Goal: Task Accomplishment & Management: Complete application form

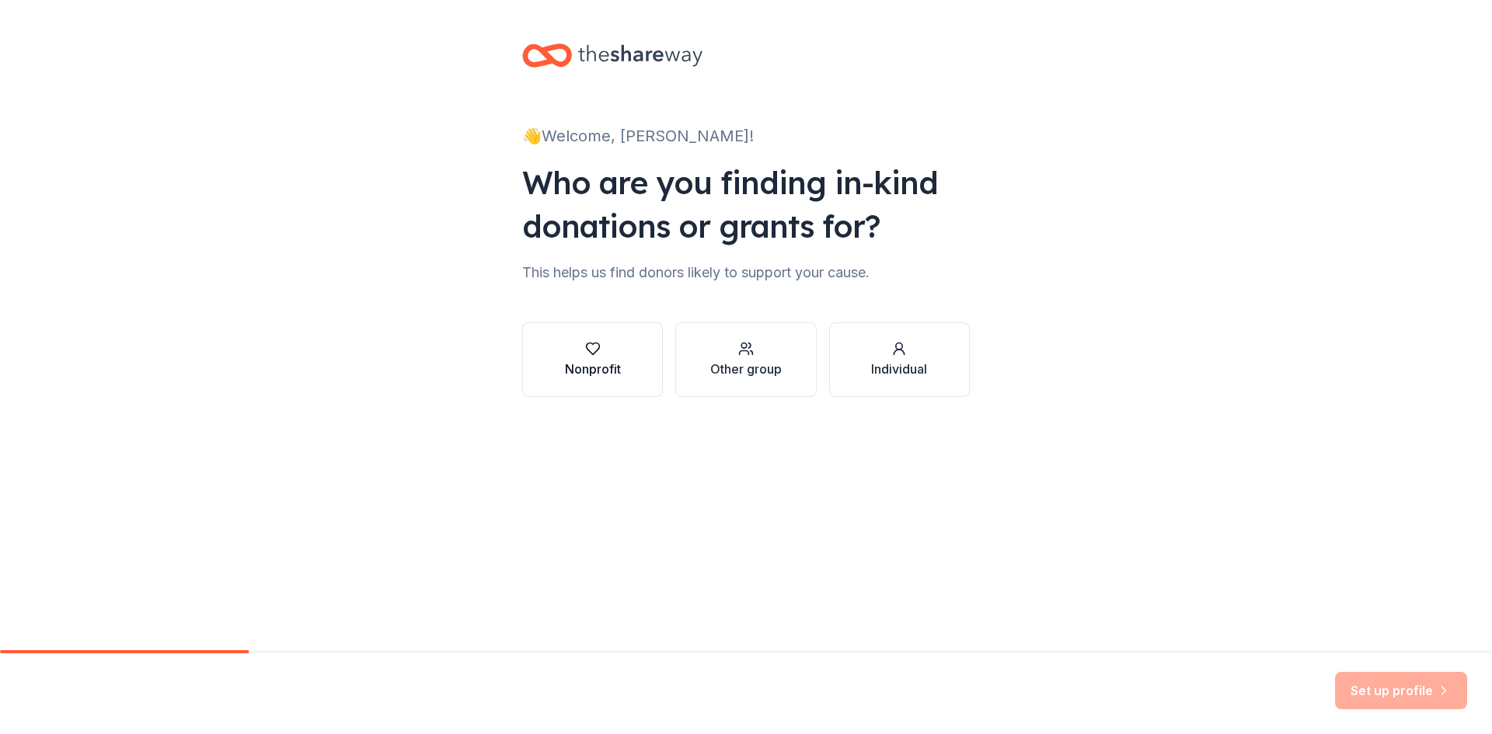
click at [614, 371] on div "Nonprofit" at bounding box center [593, 369] width 56 height 19
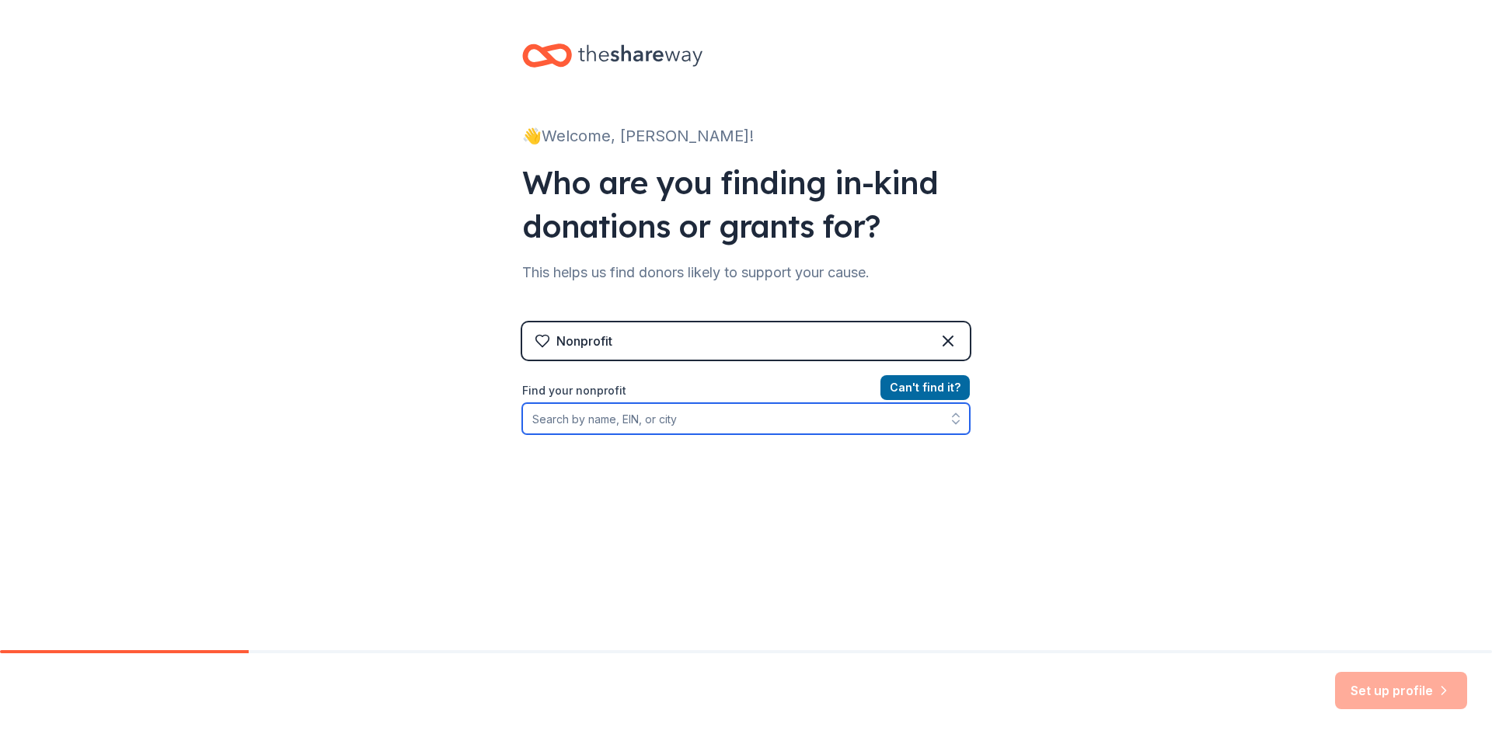
click at [684, 410] on input "Find your nonprofit" at bounding box center [745, 418] width 447 height 31
type input "[US_EMPLOYER_IDENTIFICATION_NUMBER]"
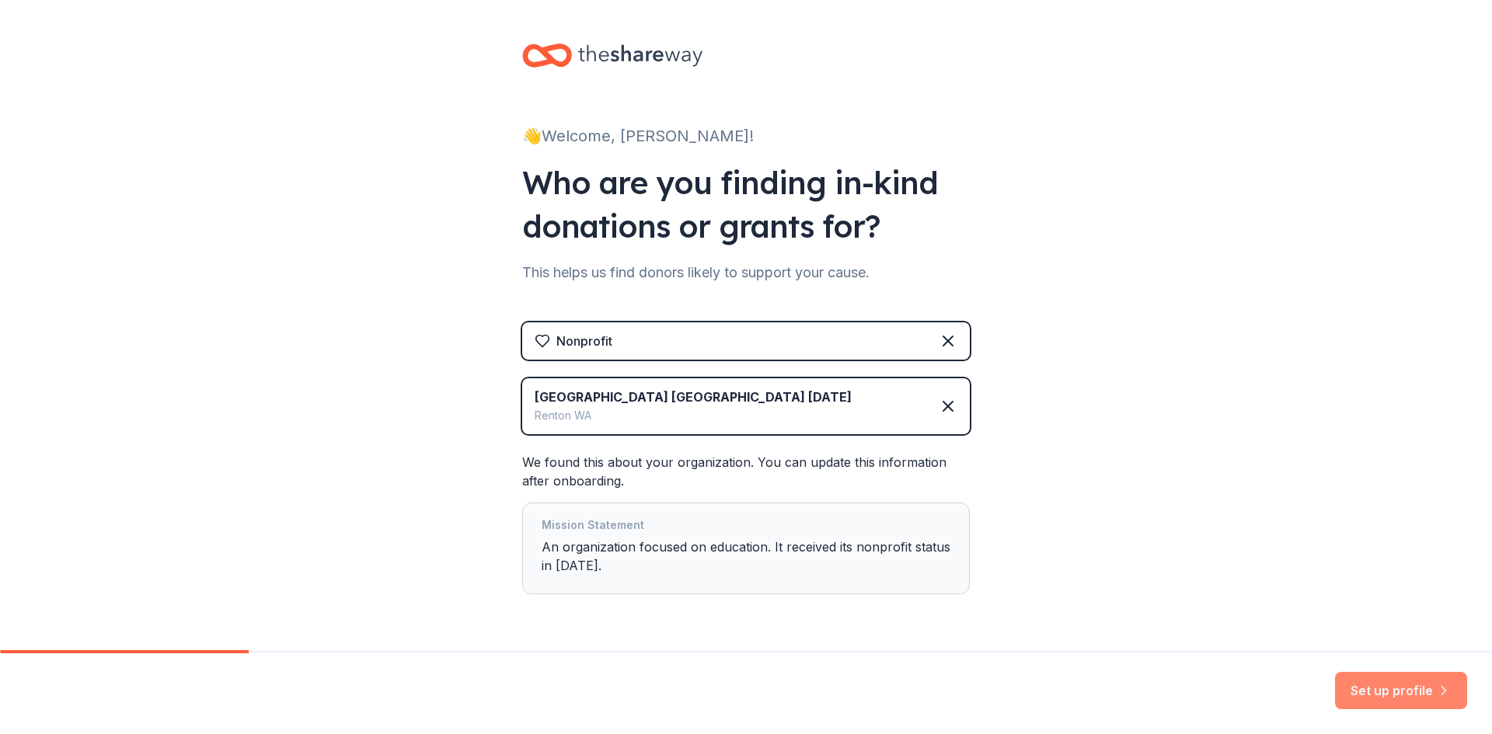
click at [1387, 700] on button "Set up profile" at bounding box center [1401, 690] width 132 height 37
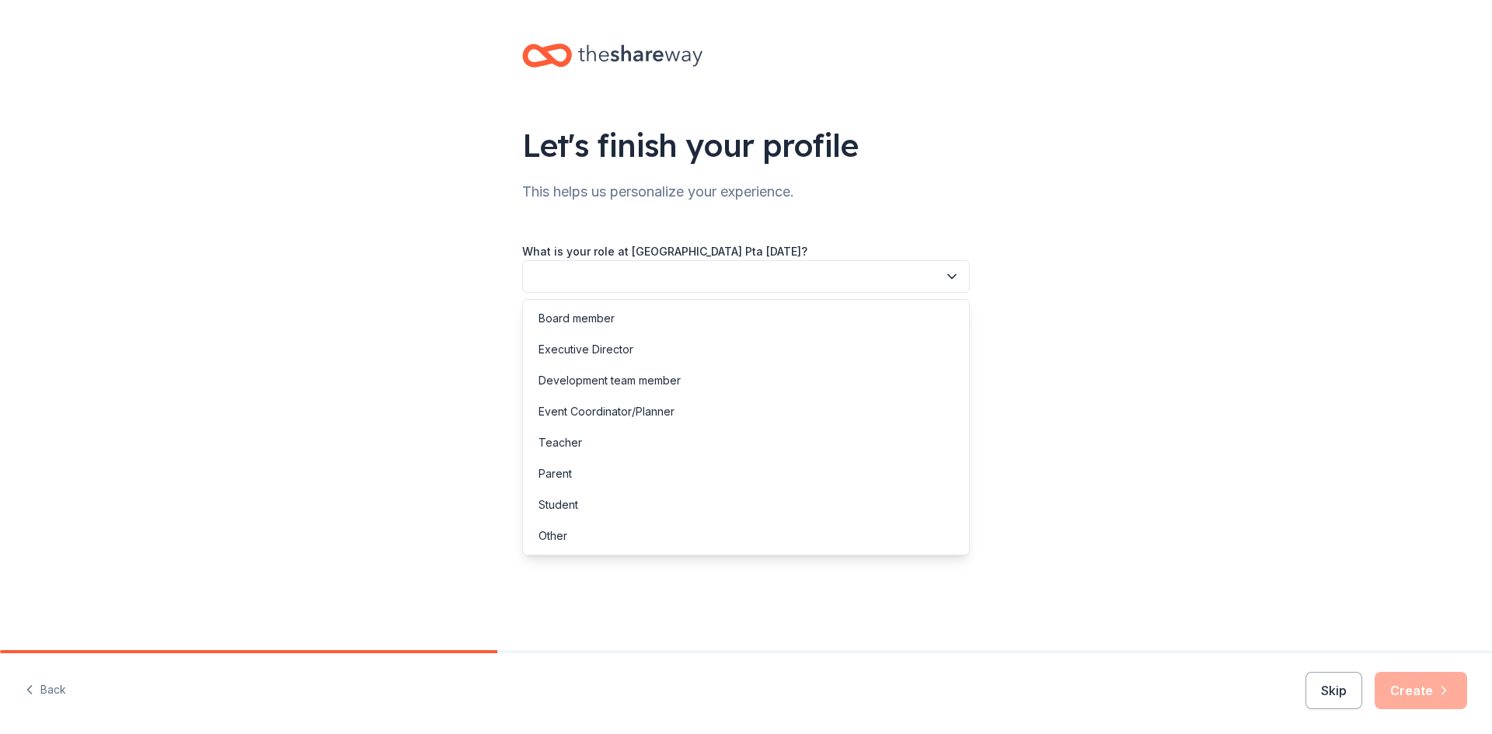
click at [786, 271] on button "button" at bounding box center [745, 276] width 447 height 33
click at [622, 318] on div "Board member" at bounding box center [746, 318] width 440 height 31
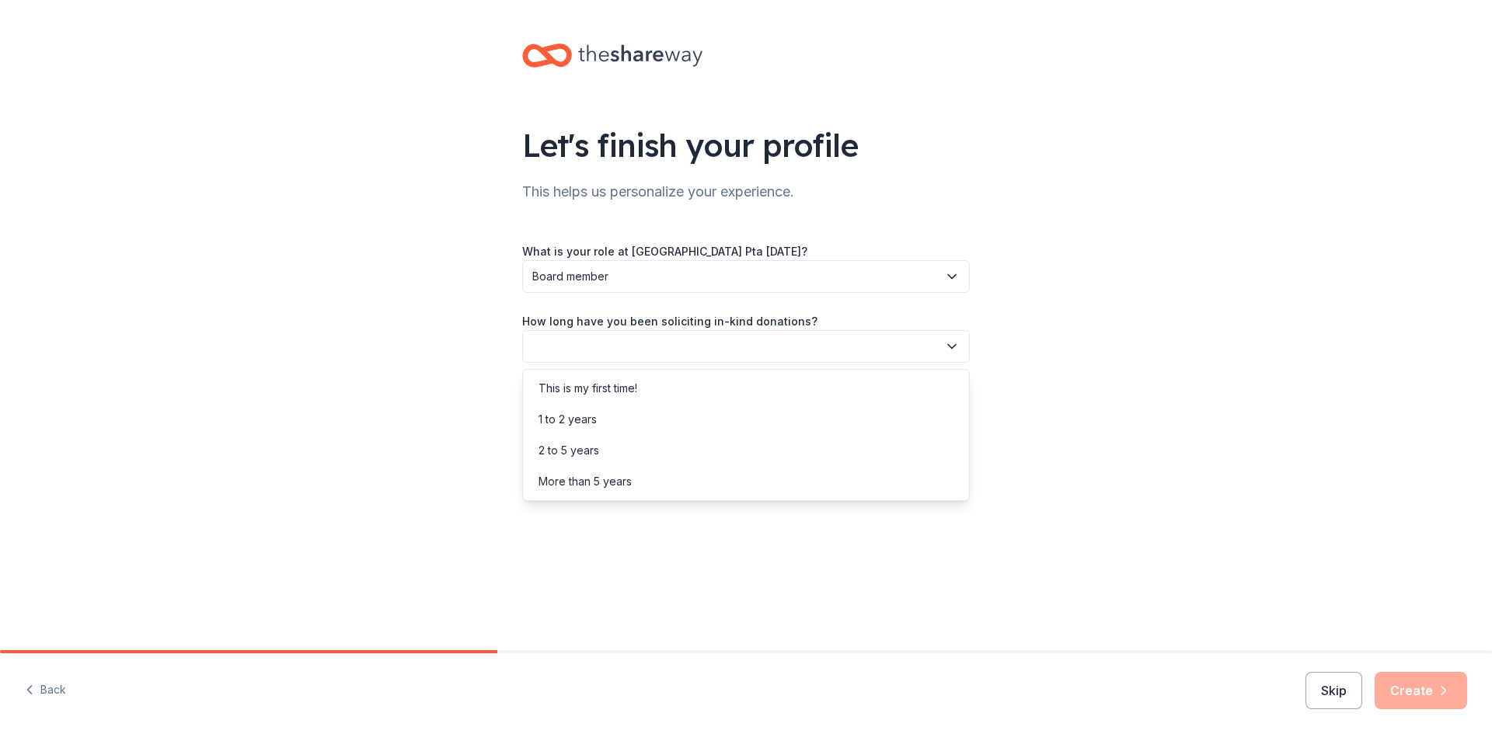
click at [639, 346] on button "button" at bounding box center [745, 346] width 447 height 33
click at [620, 388] on div "This is my first time!" at bounding box center [587, 388] width 99 height 19
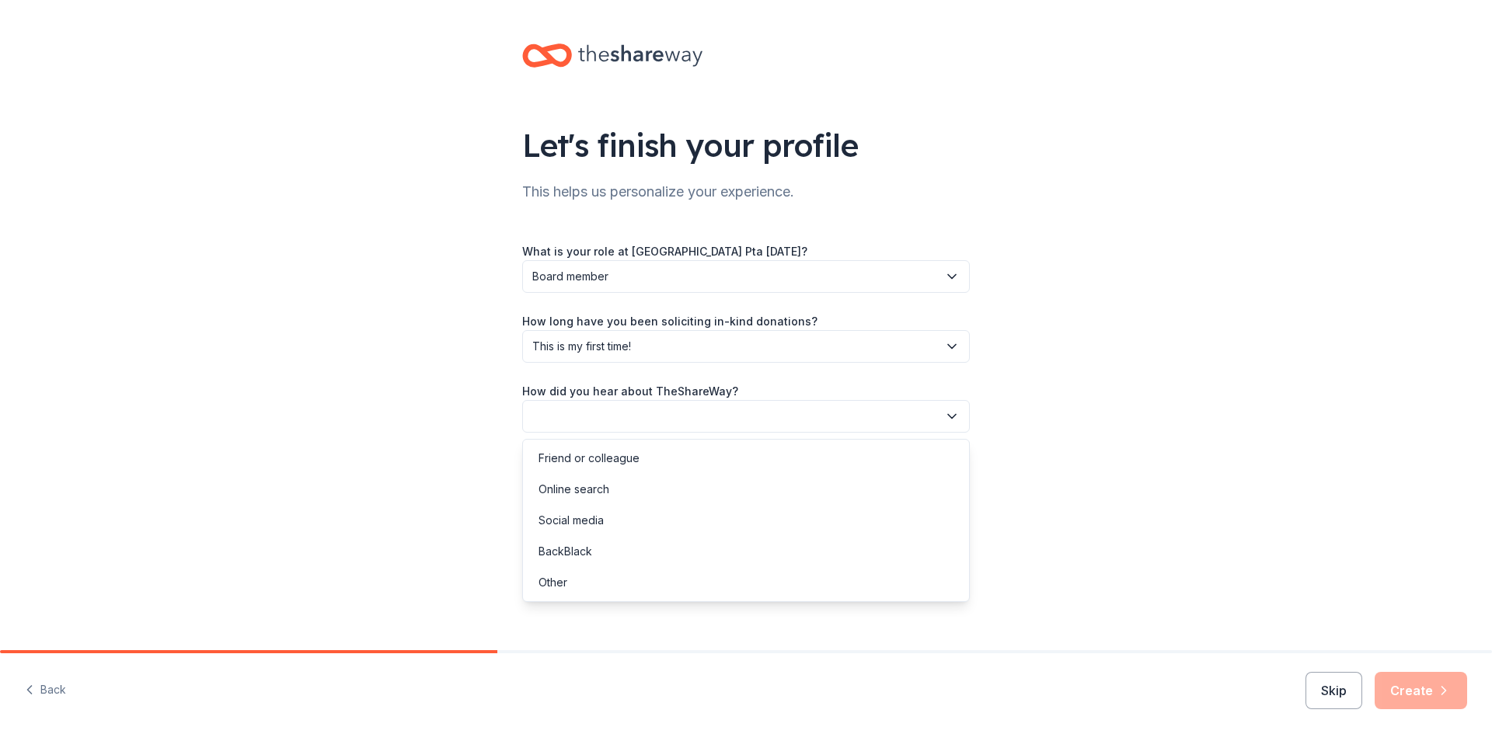
click at [648, 420] on button "button" at bounding box center [745, 416] width 447 height 33
click at [638, 455] on div "Friend or colleague" at bounding box center [746, 458] width 440 height 31
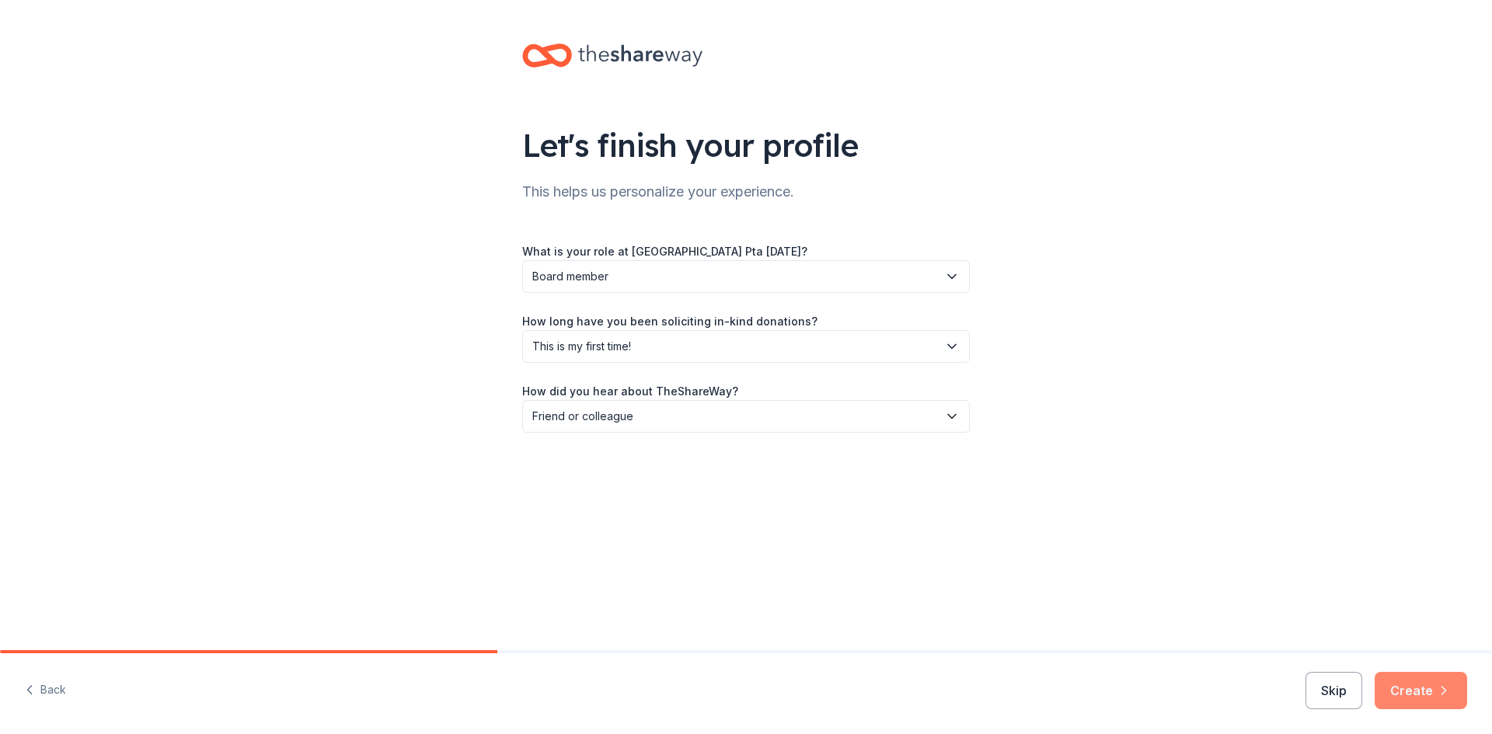
click at [1424, 688] on button "Create" at bounding box center [1420, 690] width 92 height 37
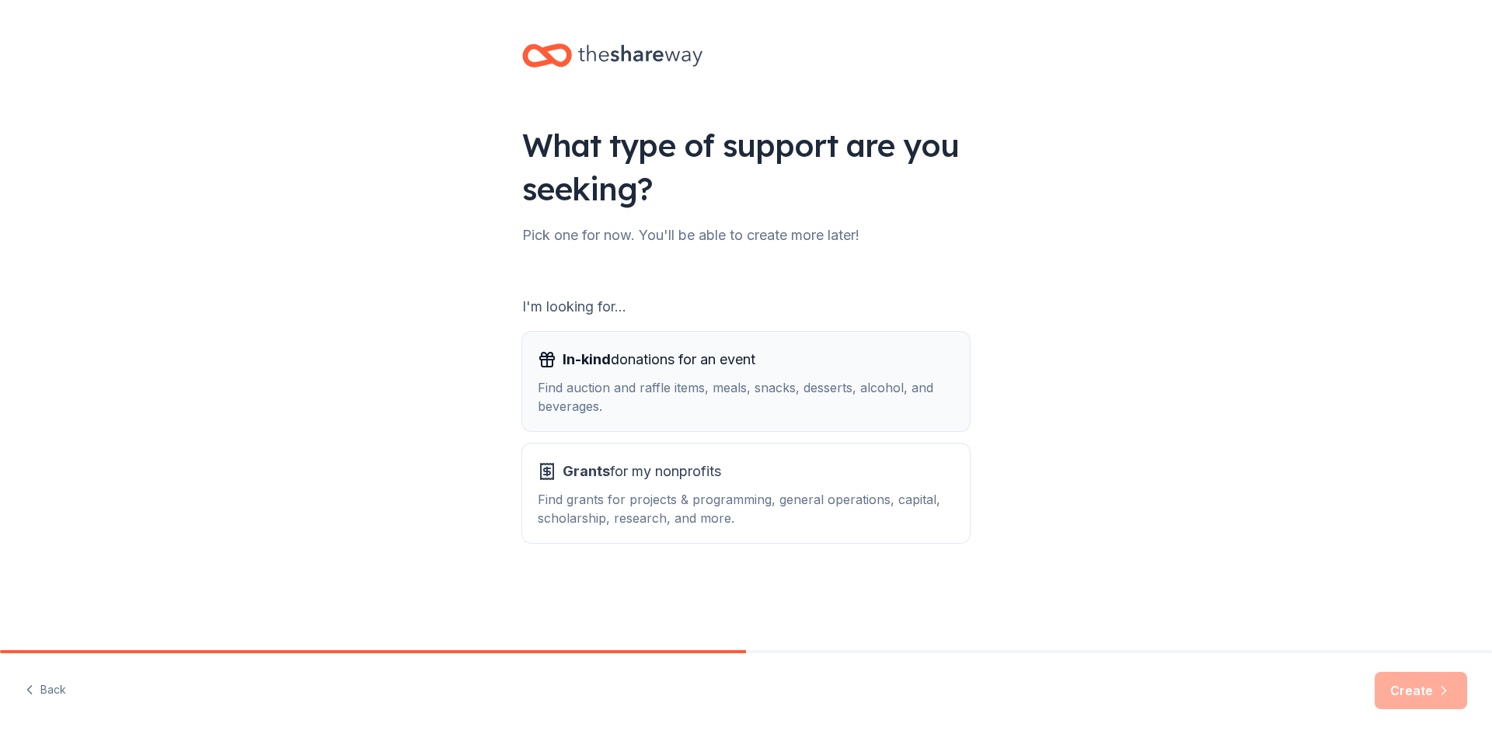
click at [822, 399] on div "Find auction and raffle items, meals, snacks, desserts, alcohol, and beverages." at bounding box center [746, 396] width 416 height 37
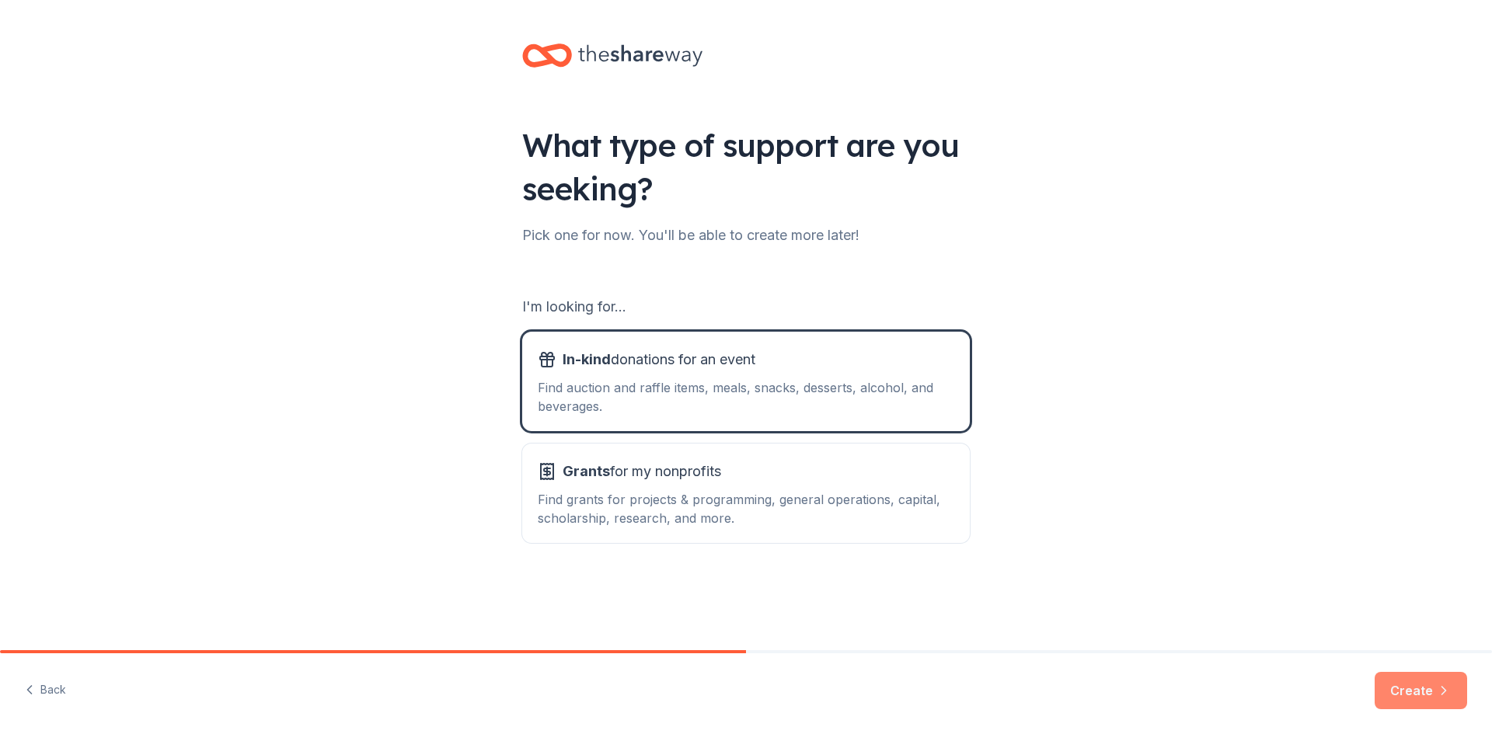
click at [1429, 696] on button "Create" at bounding box center [1420, 690] width 92 height 37
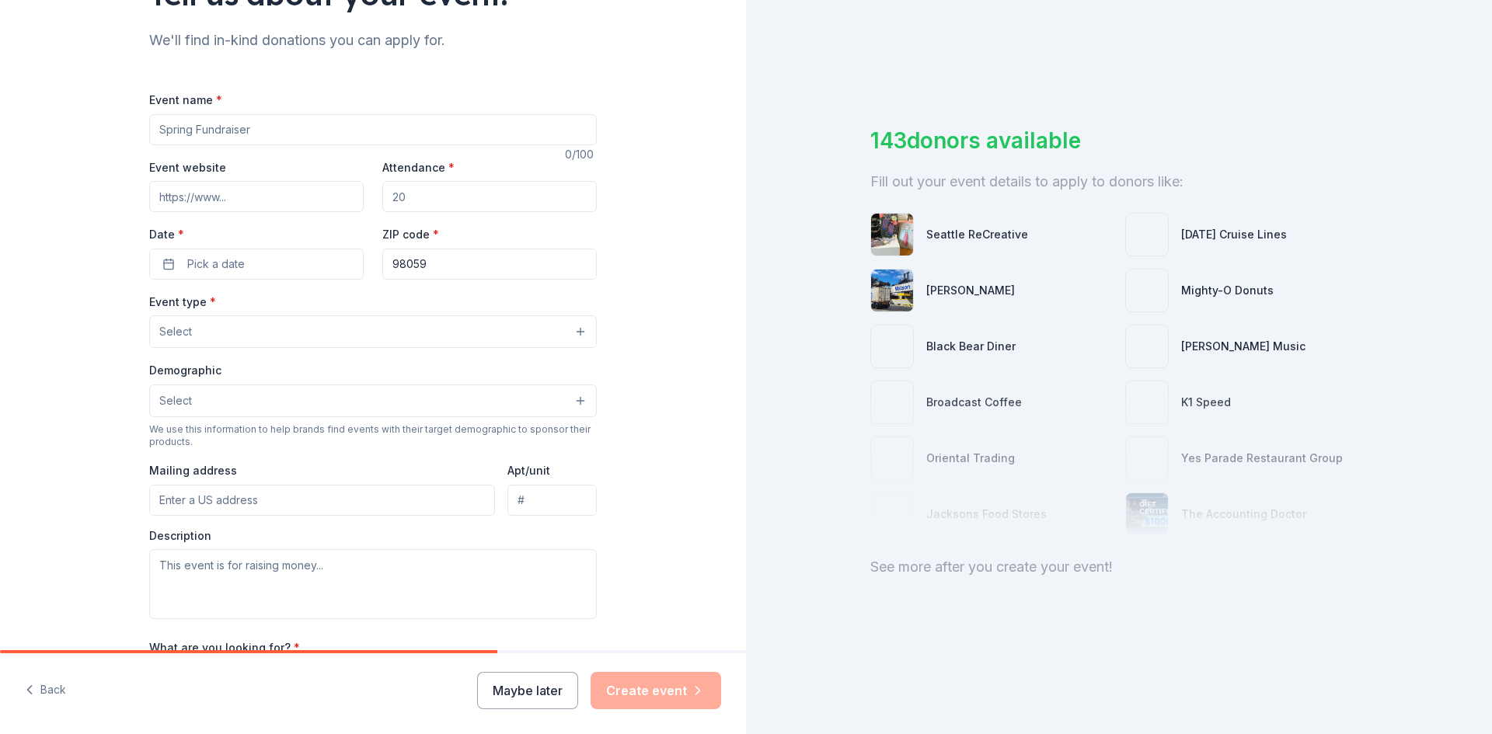
scroll to position [155, 0]
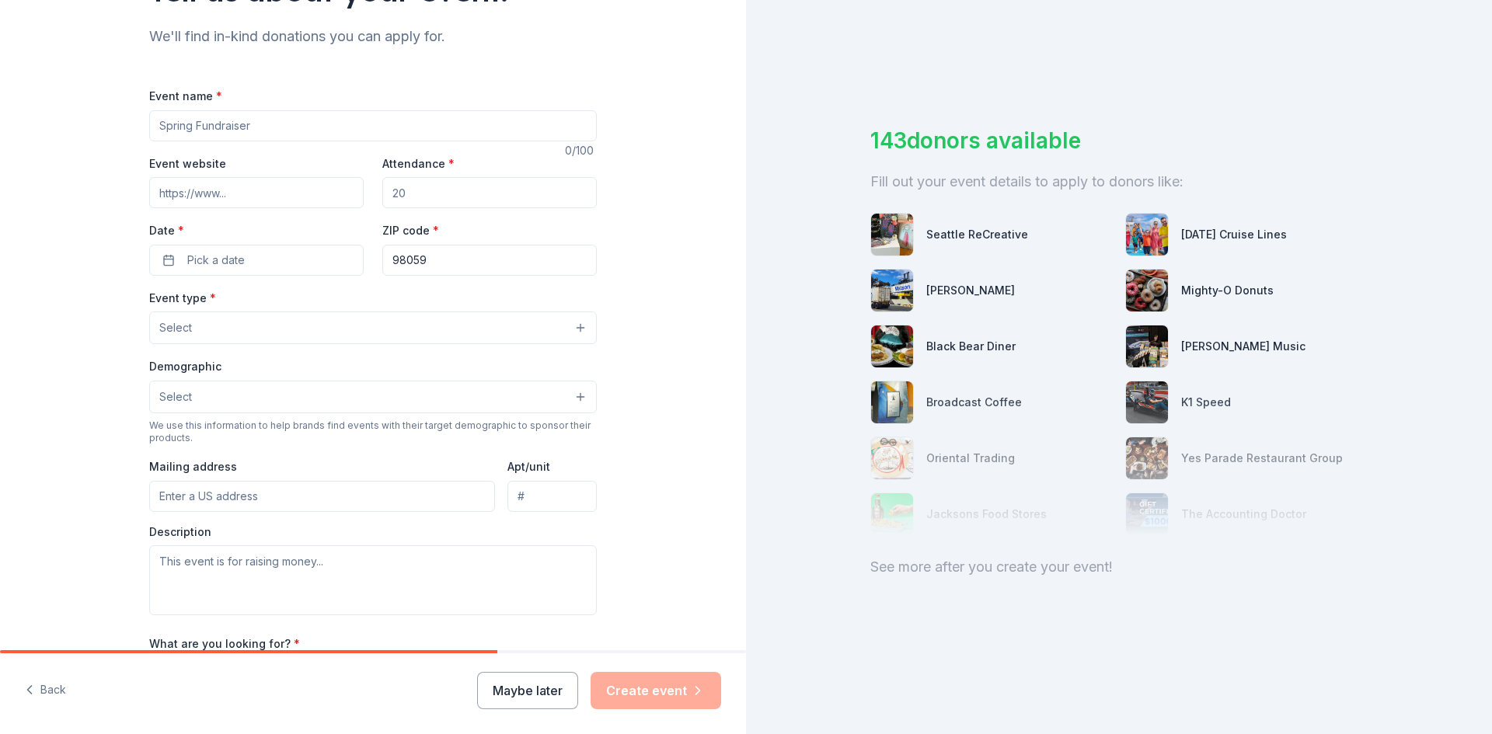
click at [288, 131] on input "Event name *" at bounding box center [372, 125] width 447 height 31
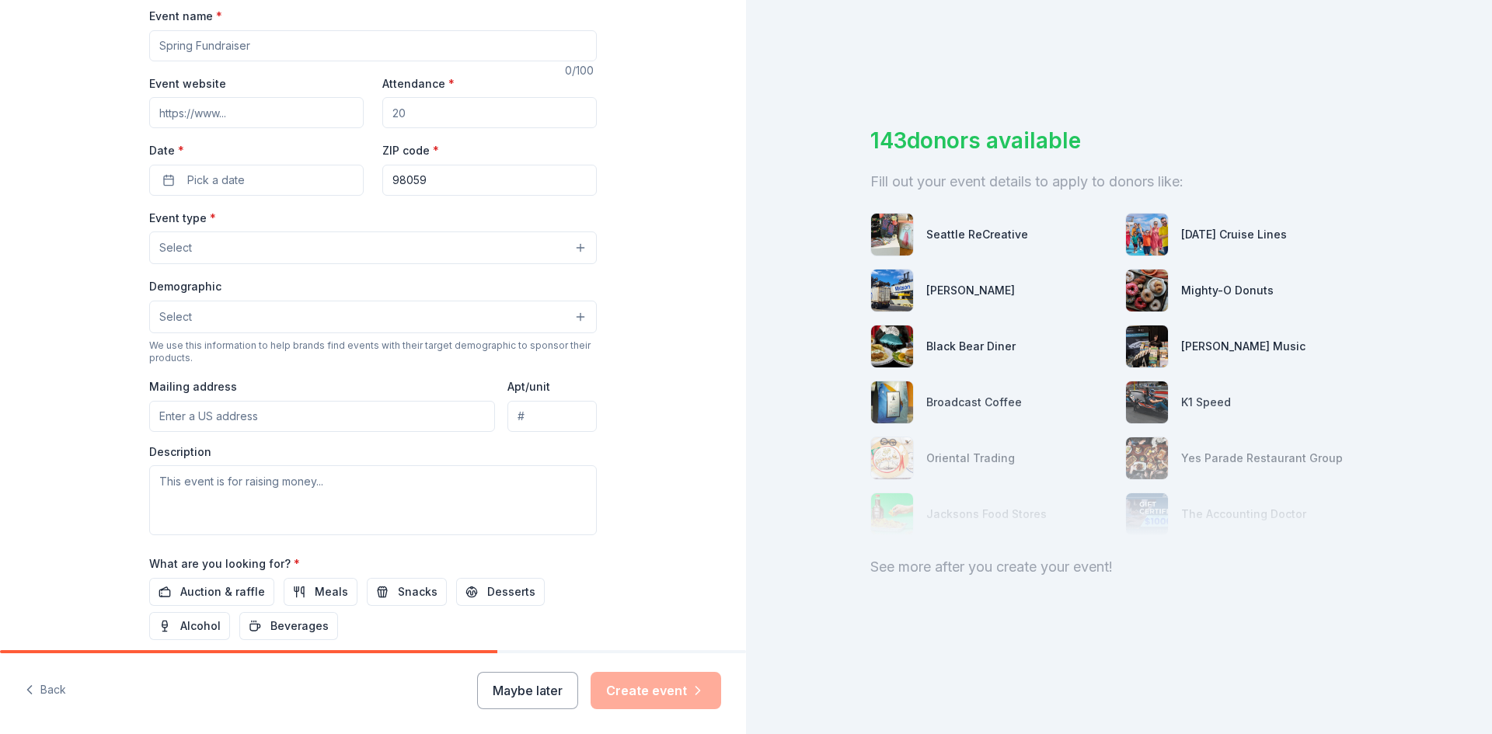
scroll to position [228, 0]
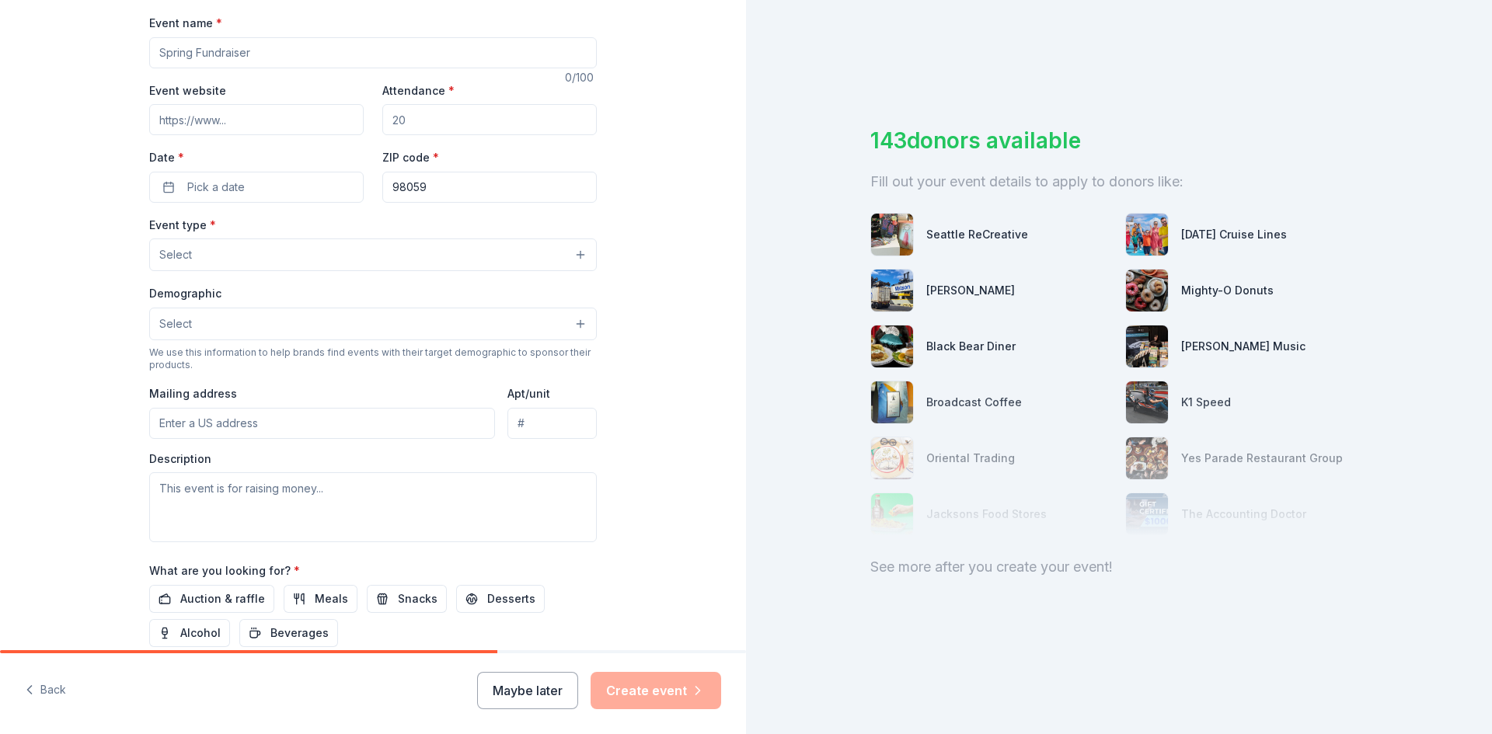
click at [292, 259] on button "Select" at bounding box center [372, 254] width 447 height 33
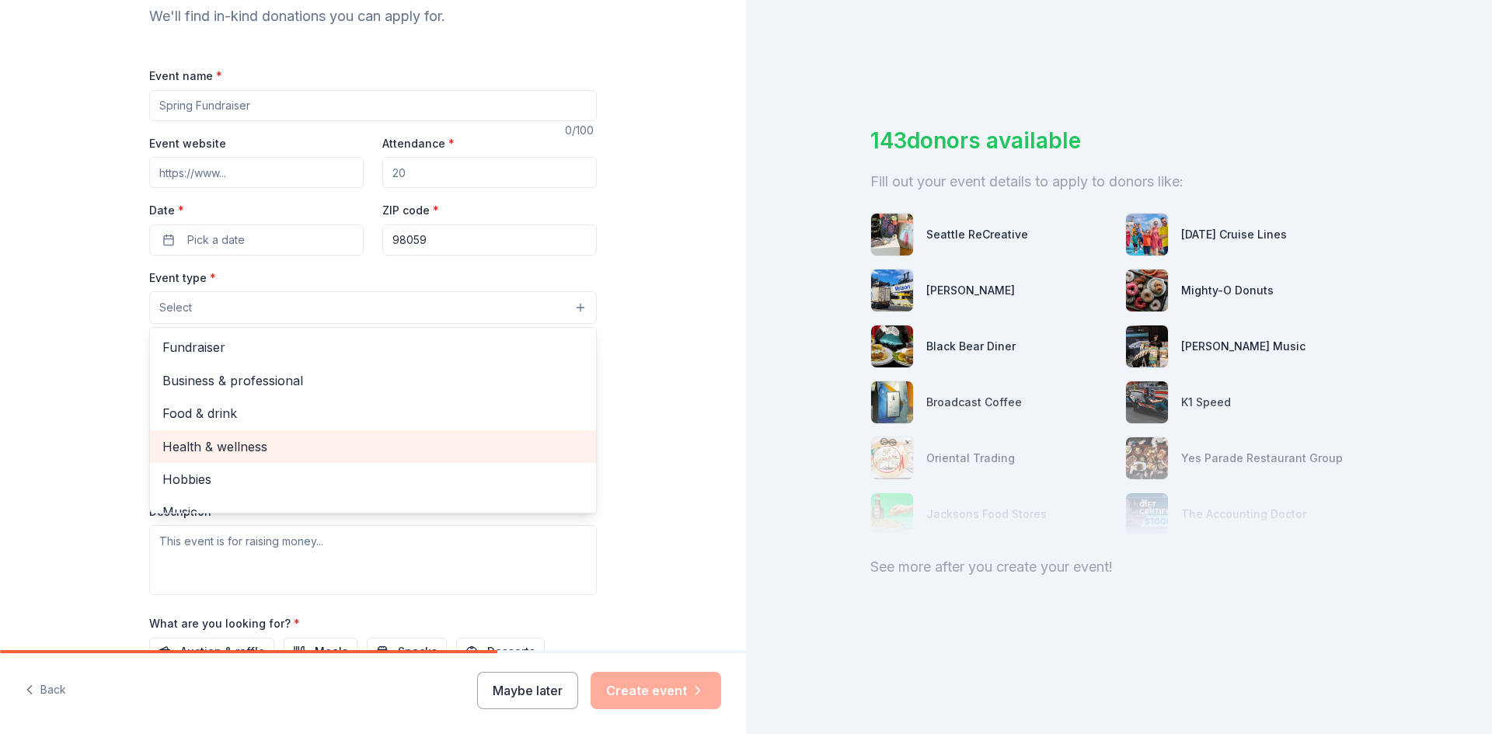
scroll to position [151, 0]
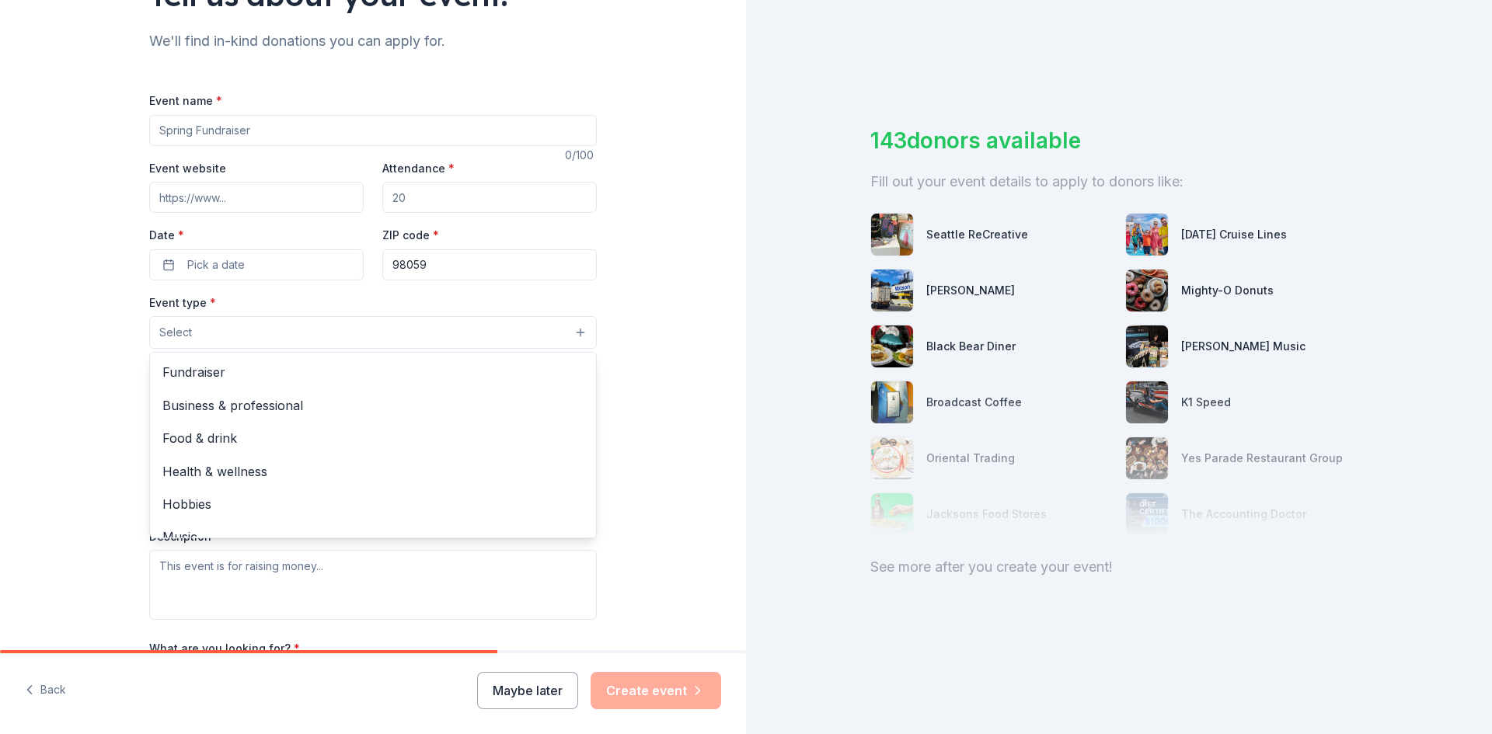
click at [635, 209] on div "Tell us about your event. We'll find in-kind donations you can apply for. Event…" at bounding box center [373, 366] width 746 height 1034
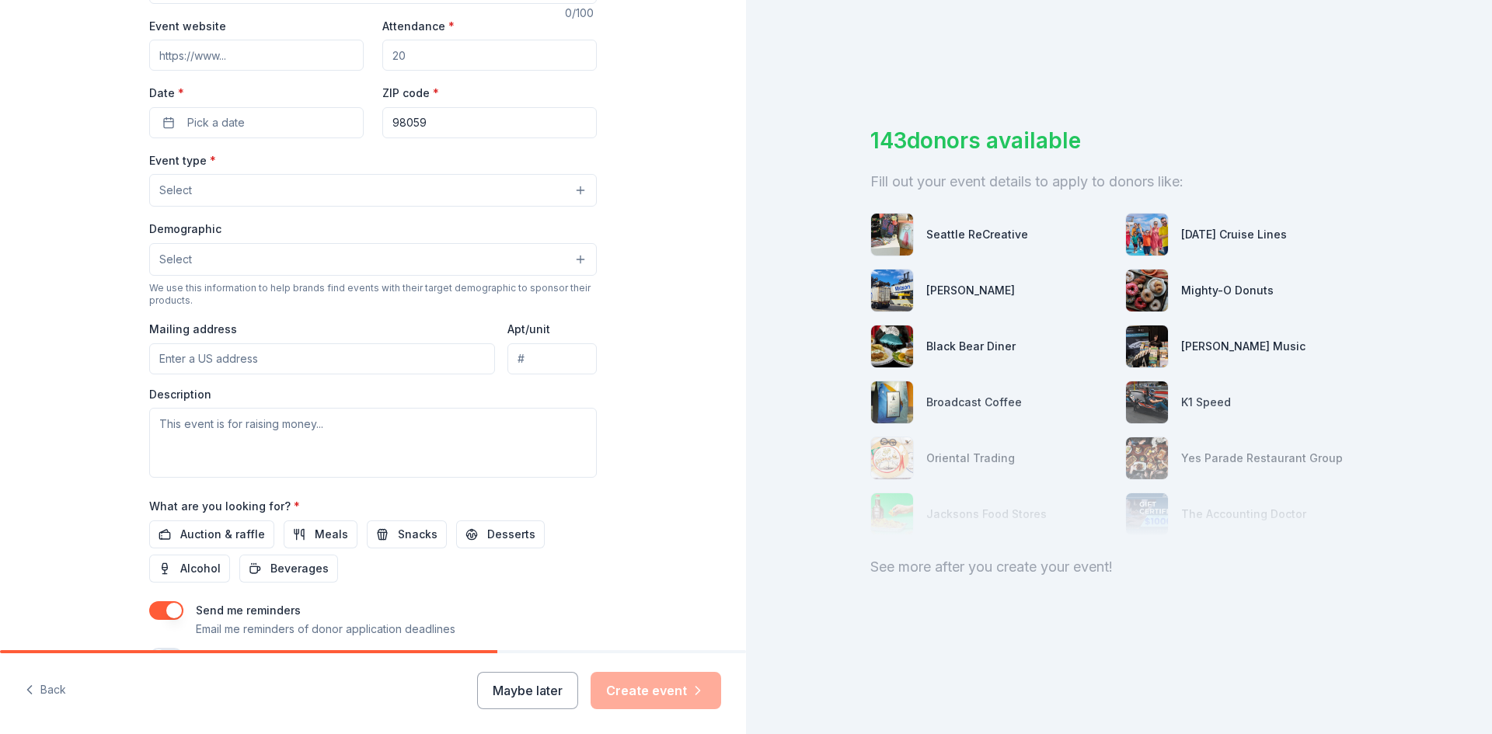
scroll to position [306, 0]
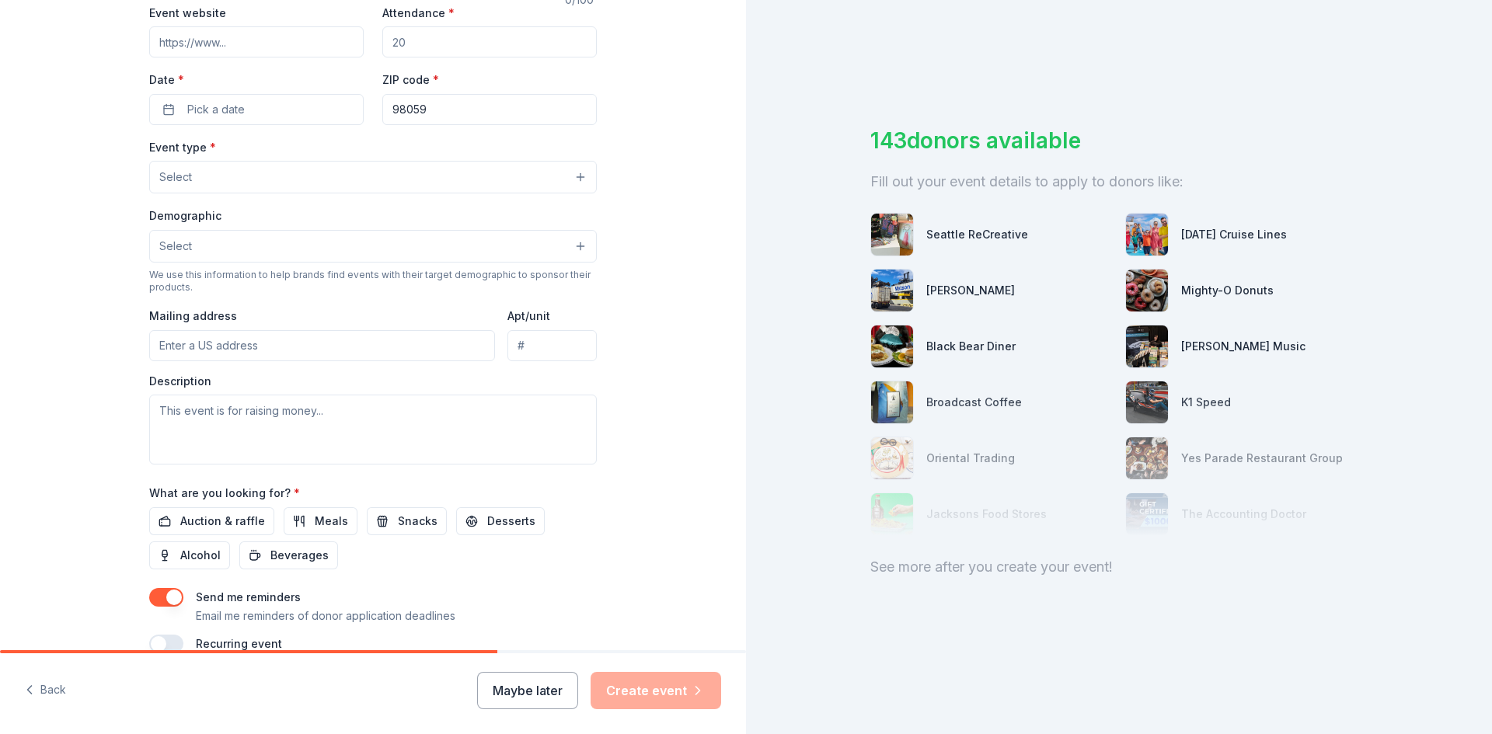
click at [542, 683] on button "Maybe later" at bounding box center [527, 690] width 101 height 37
click at [531, 687] on button "Maybe later" at bounding box center [527, 690] width 101 height 37
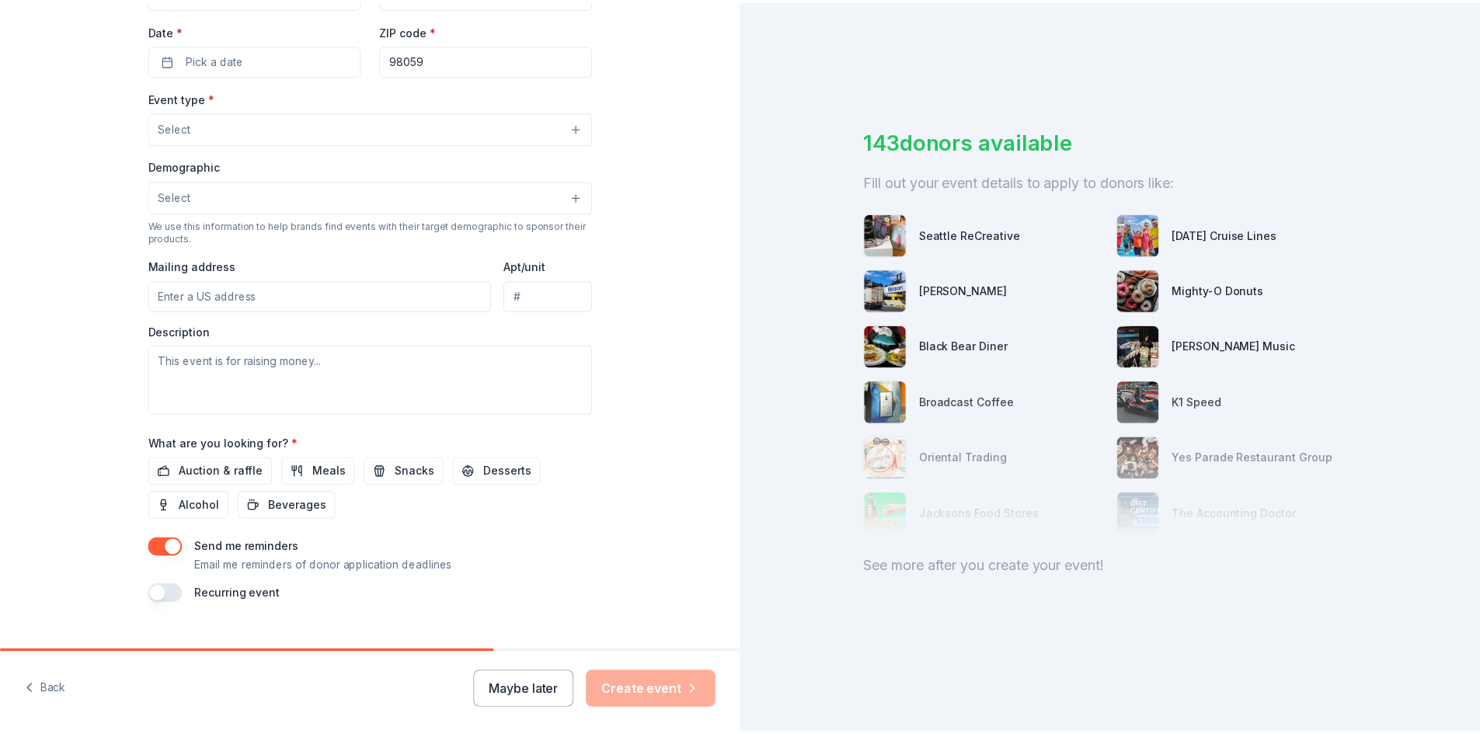
scroll to position [384, 0]
